Goal: Information Seeking & Learning: Check status

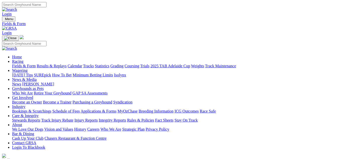
click at [66, 64] on link "Results & Replays" at bounding box center [52, 66] width 30 height 4
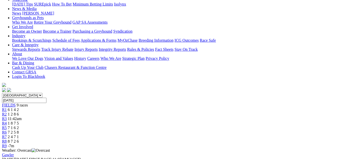
scroll to position [70, 0]
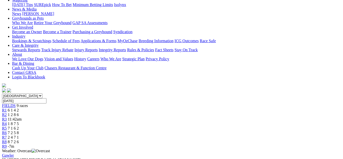
click at [19, 135] on span "2 4 7 1" at bounding box center [13, 137] width 11 height 4
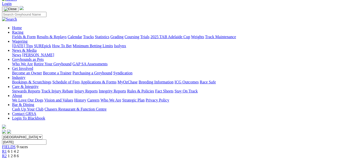
scroll to position [8, 0]
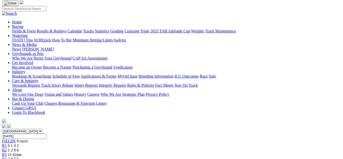
scroll to position [30, 0]
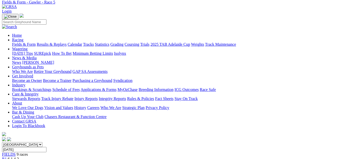
scroll to position [20, 0]
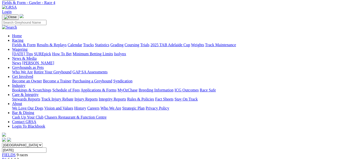
scroll to position [20, 0]
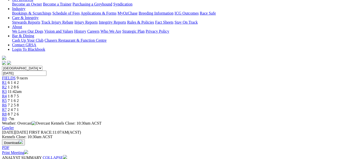
scroll to position [60, 0]
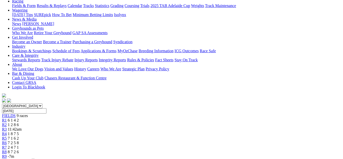
click at [19, 123] on span "1 2 8 6" at bounding box center [13, 125] width 11 height 4
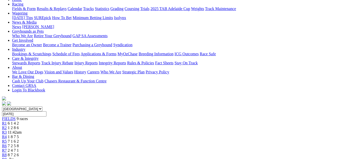
scroll to position [50, 0]
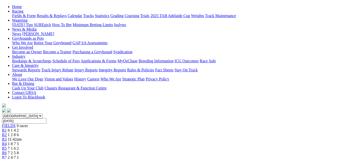
click at [19, 128] on span "6 1 4 2" at bounding box center [13, 130] width 11 height 4
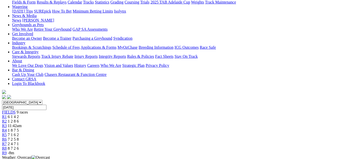
scroll to position [54, 0]
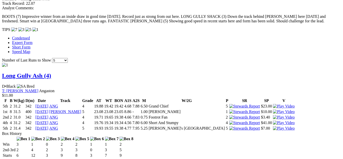
scroll to position [382, 0]
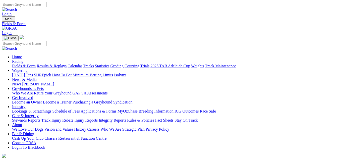
click at [67, 64] on link "Results & Replays" at bounding box center [52, 66] width 30 height 4
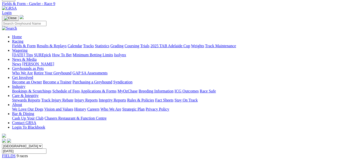
scroll to position [12, 0]
